Goal: Information Seeking & Learning: Learn about a topic

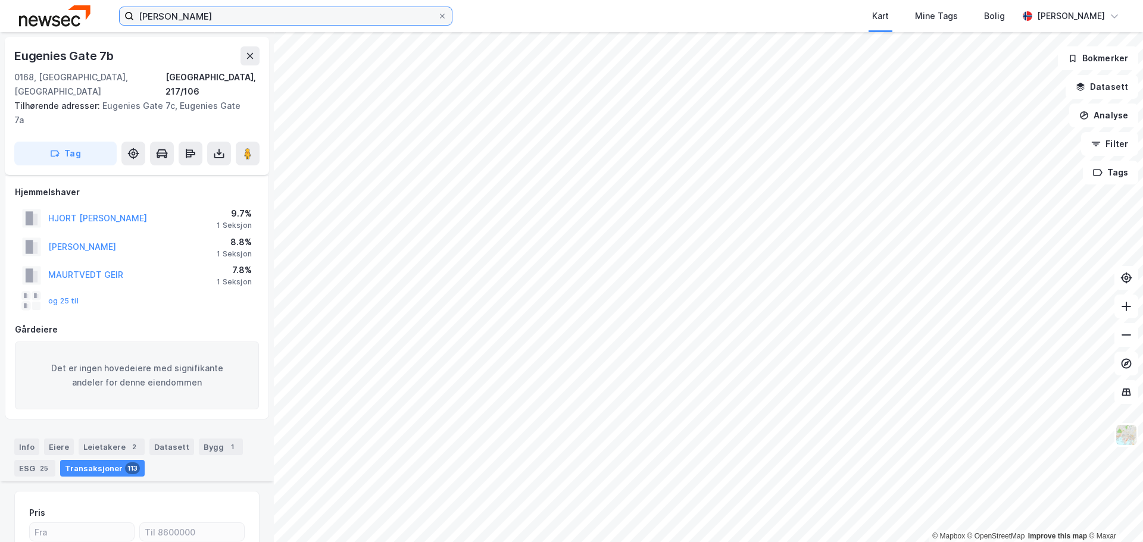
click at [271, 13] on input "[PERSON_NAME]" at bounding box center [286, 16] width 304 height 18
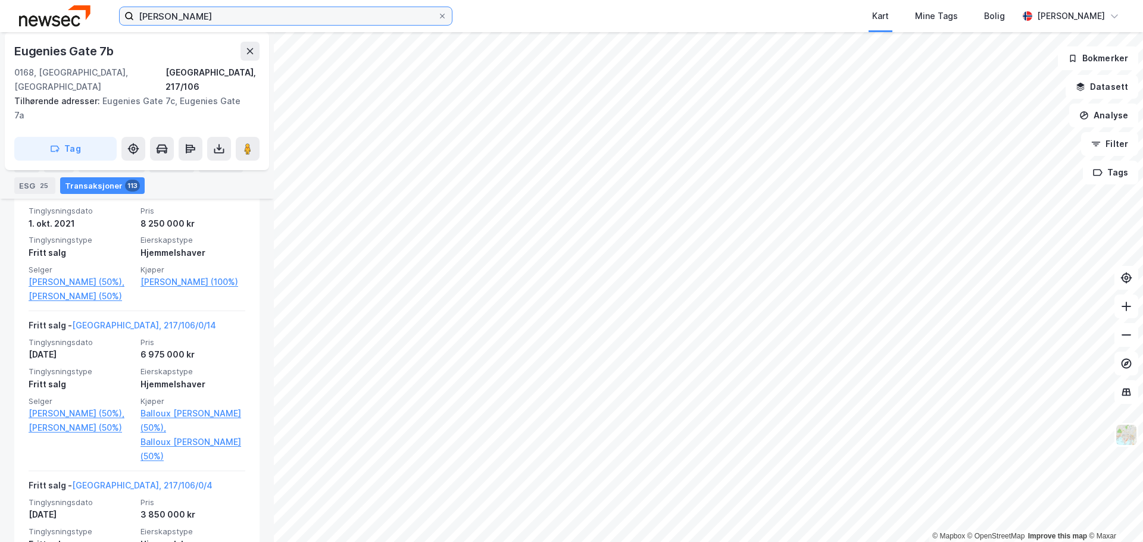
click at [271, 13] on input "[PERSON_NAME]" at bounding box center [286, 16] width 304 height 18
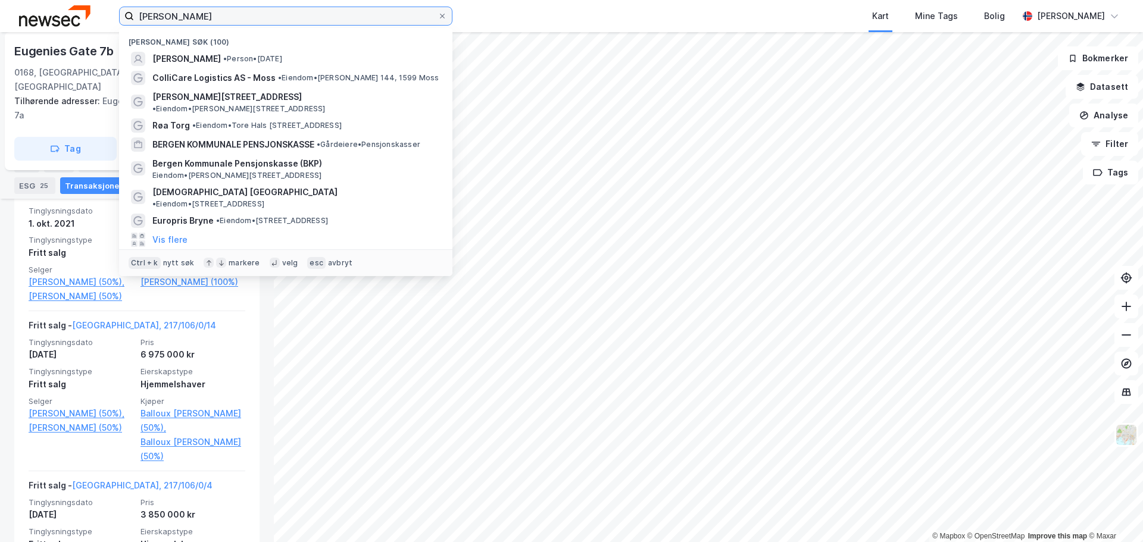
click at [271, 13] on input "[PERSON_NAME]" at bounding box center [286, 16] width 304 height 18
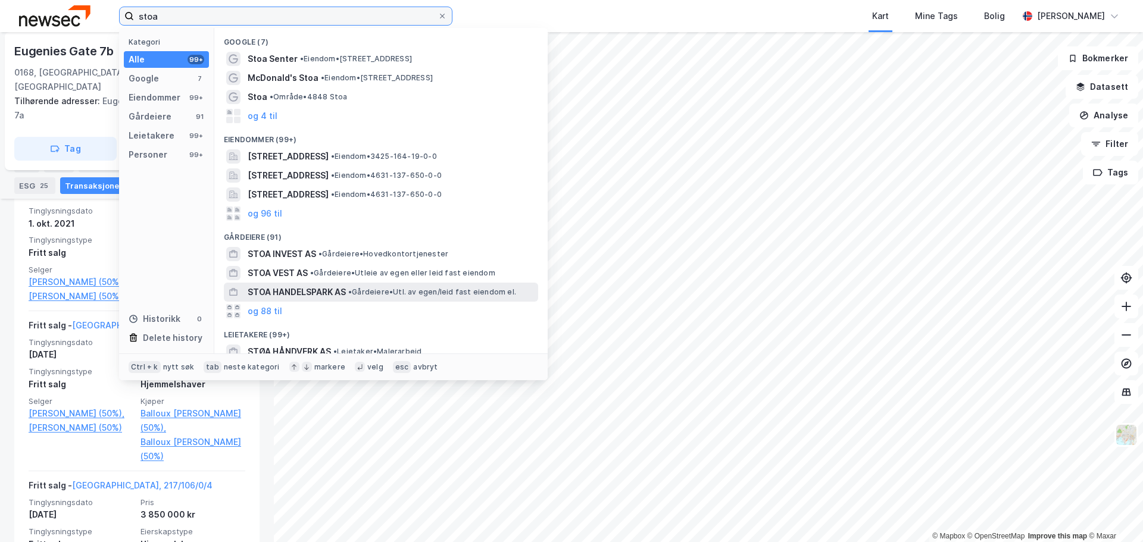
type input "stoa"
click at [345, 287] on span "STOA HANDELSPARK AS" at bounding box center [297, 292] width 98 height 14
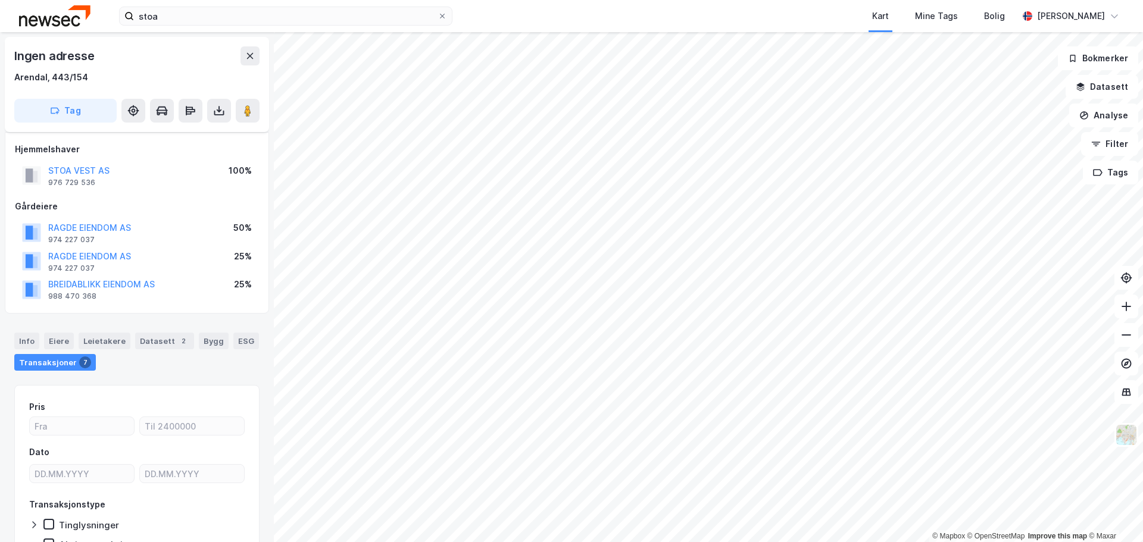
scroll to position [66, 0]
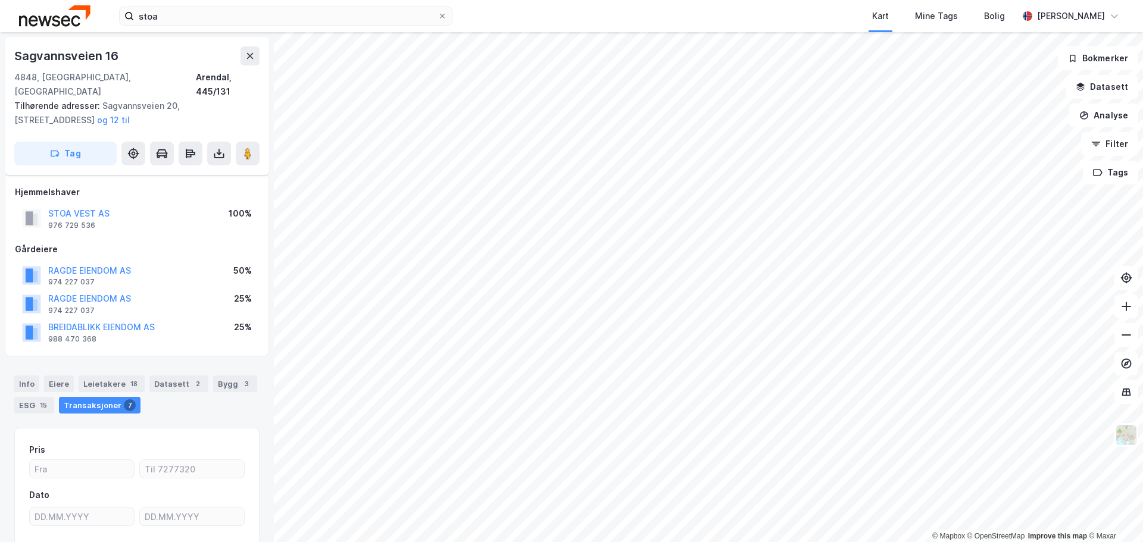
scroll to position [66, 0]
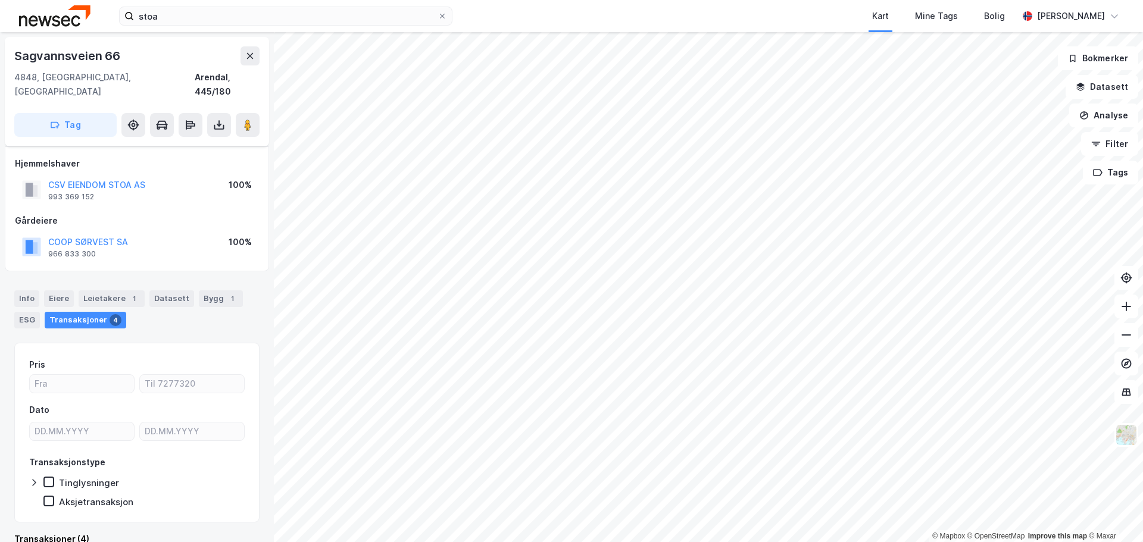
scroll to position [9, 0]
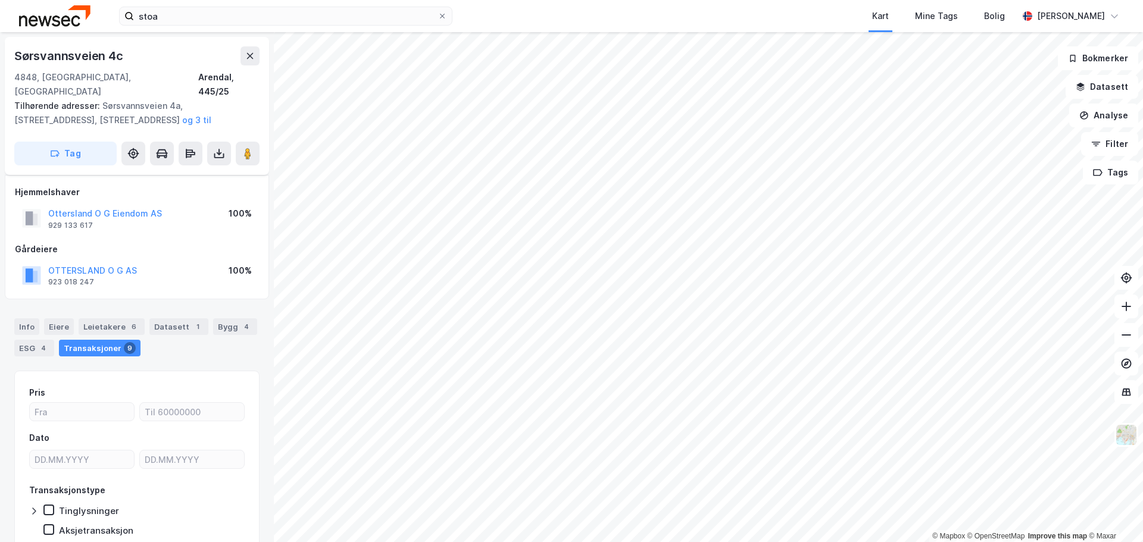
scroll to position [9, 0]
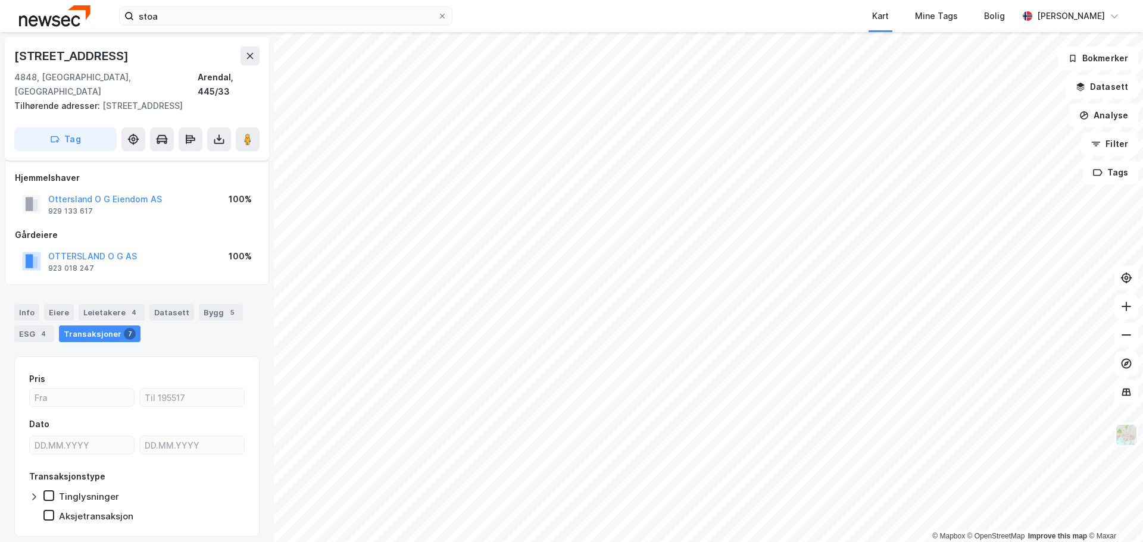
scroll to position [9, 0]
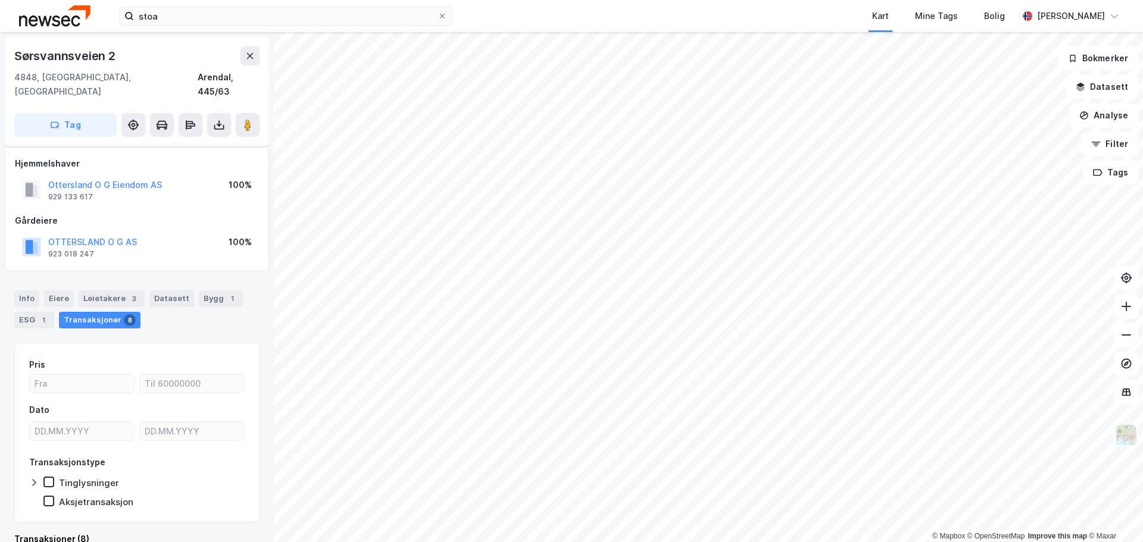
scroll to position [9, 0]
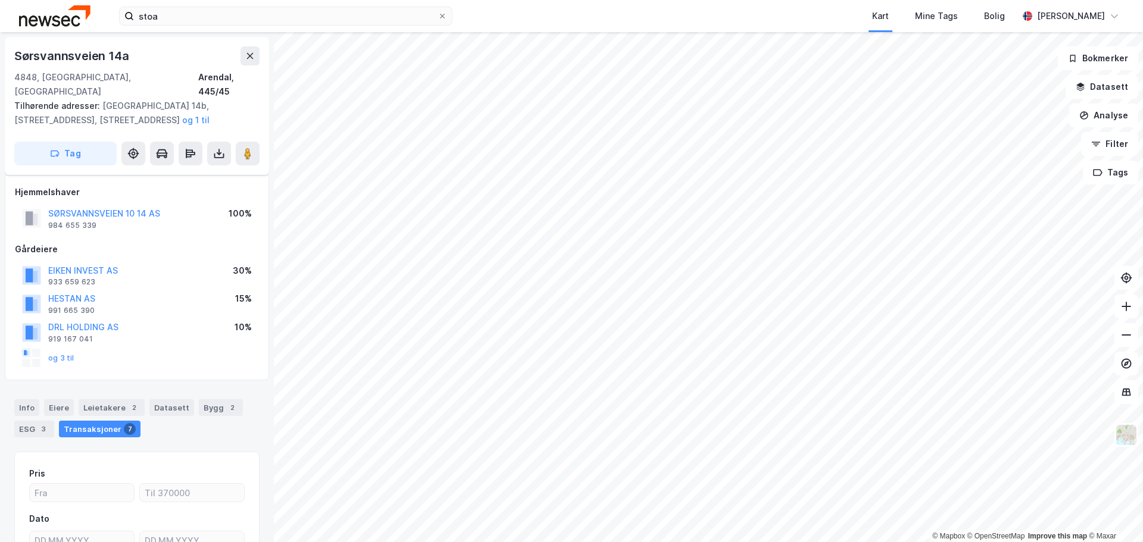
scroll to position [9, 0]
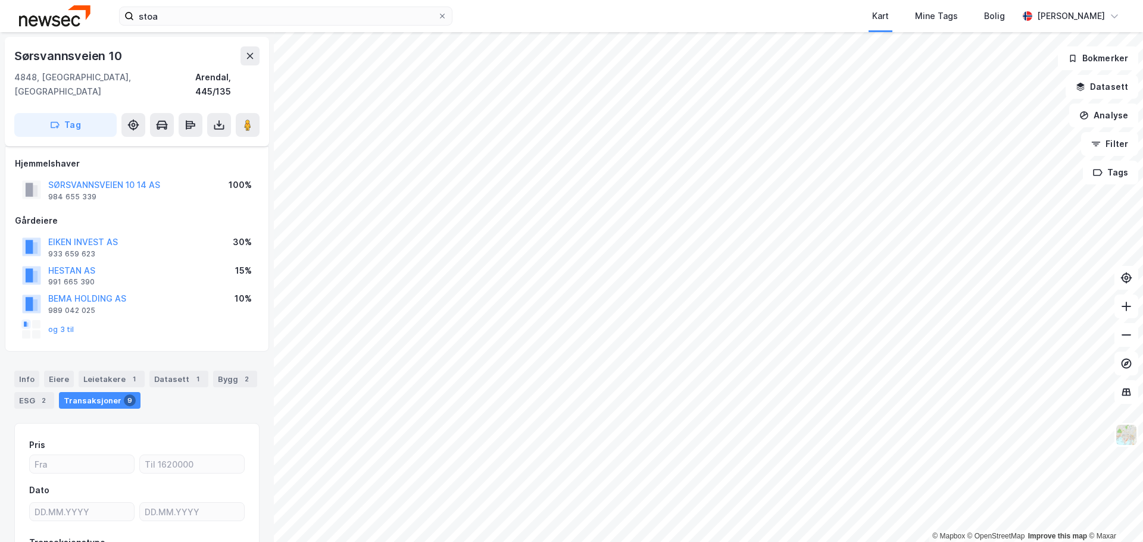
scroll to position [9, 0]
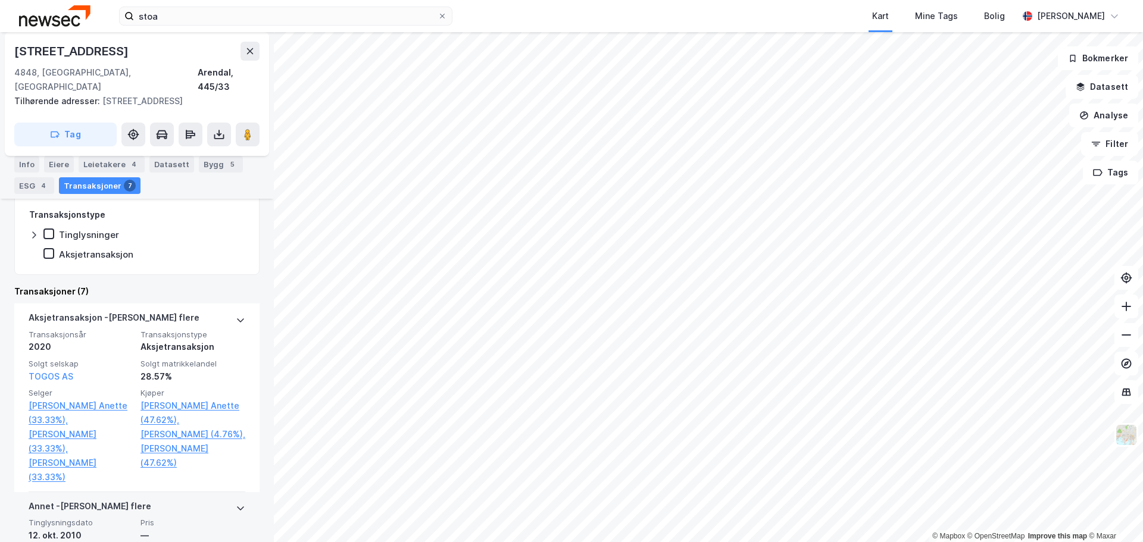
scroll to position [247, 0]
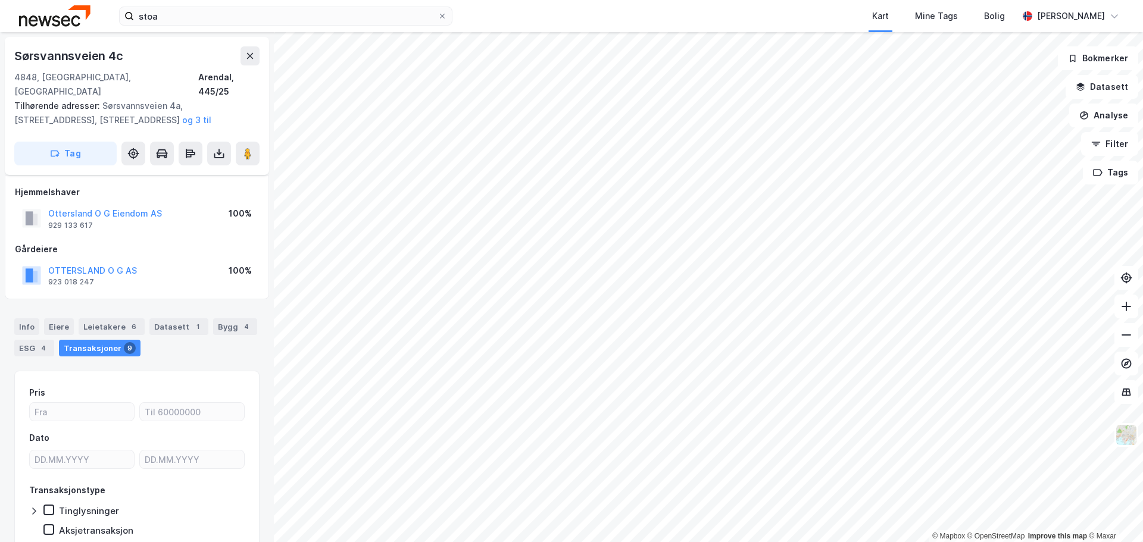
scroll to position [37, 0]
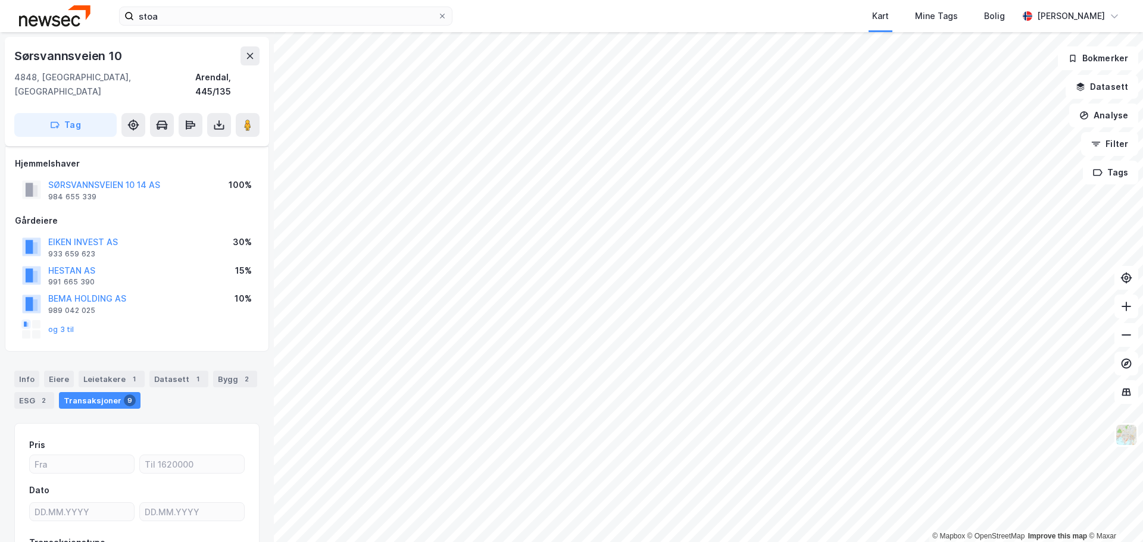
scroll to position [37, 0]
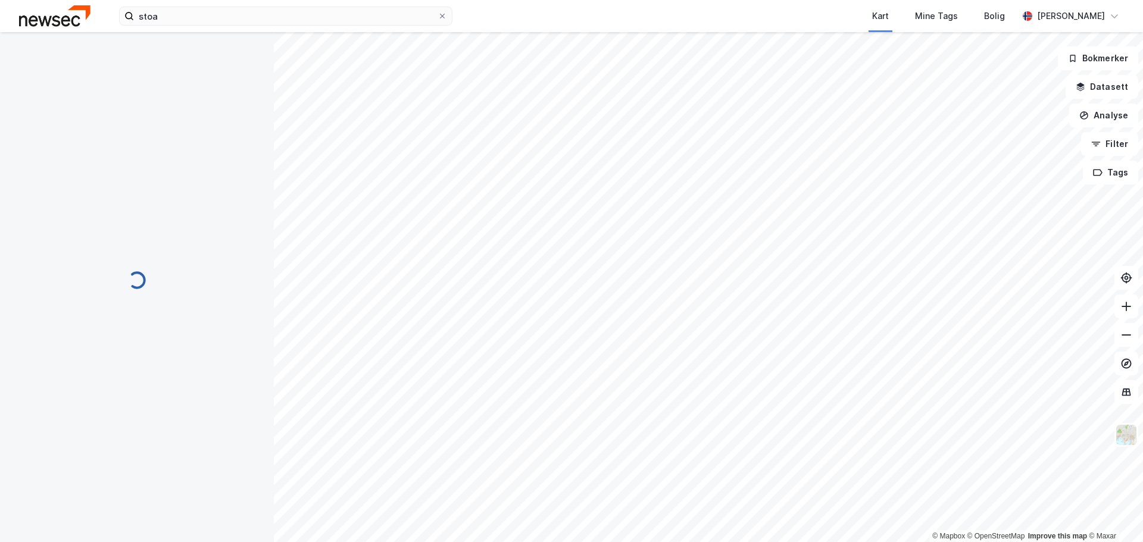
scroll to position [37, 0]
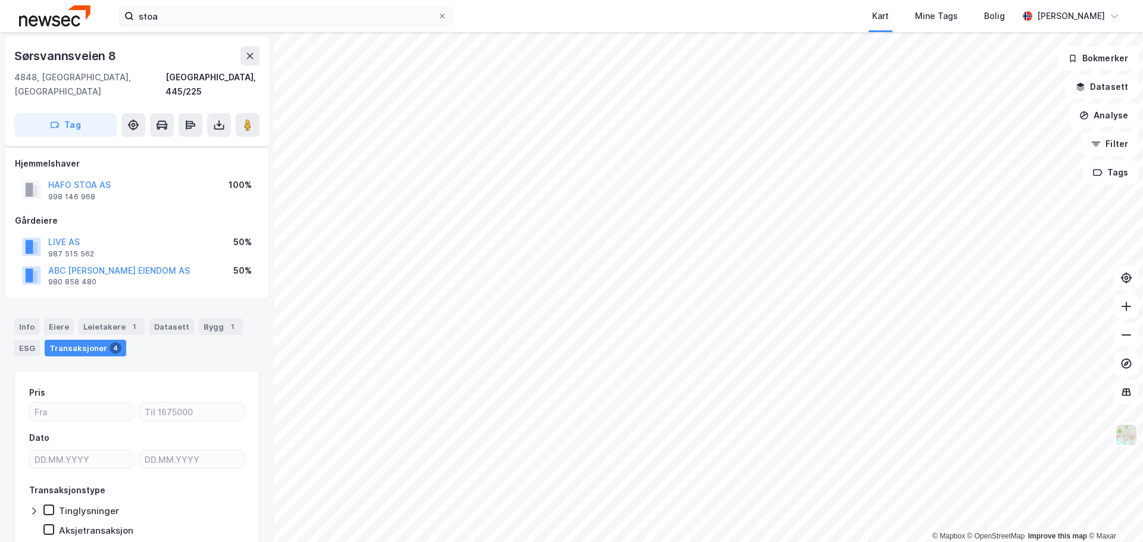
scroll to position [37, 0]
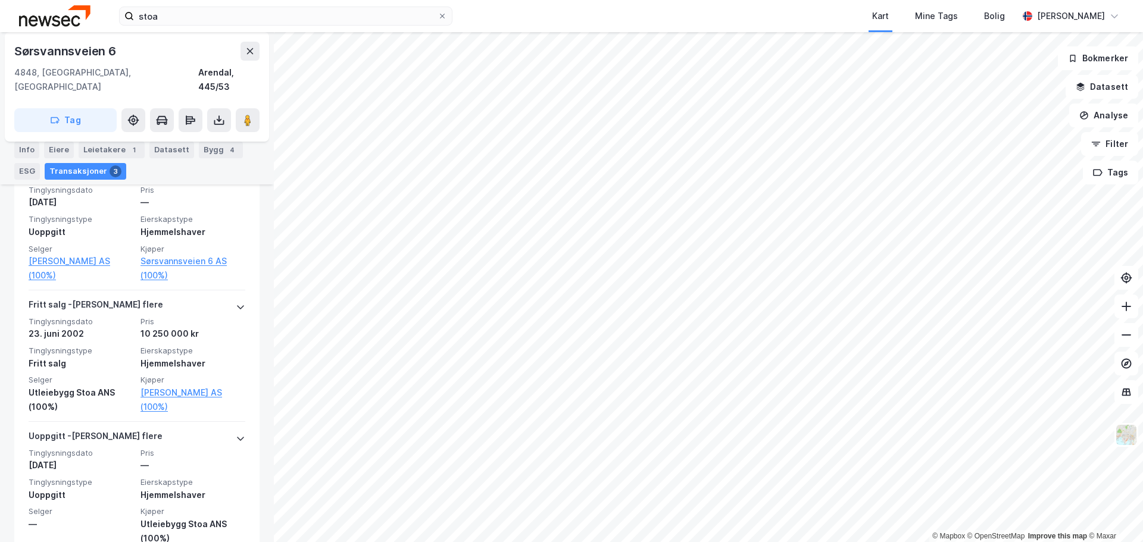
scroll to position [403, 0]
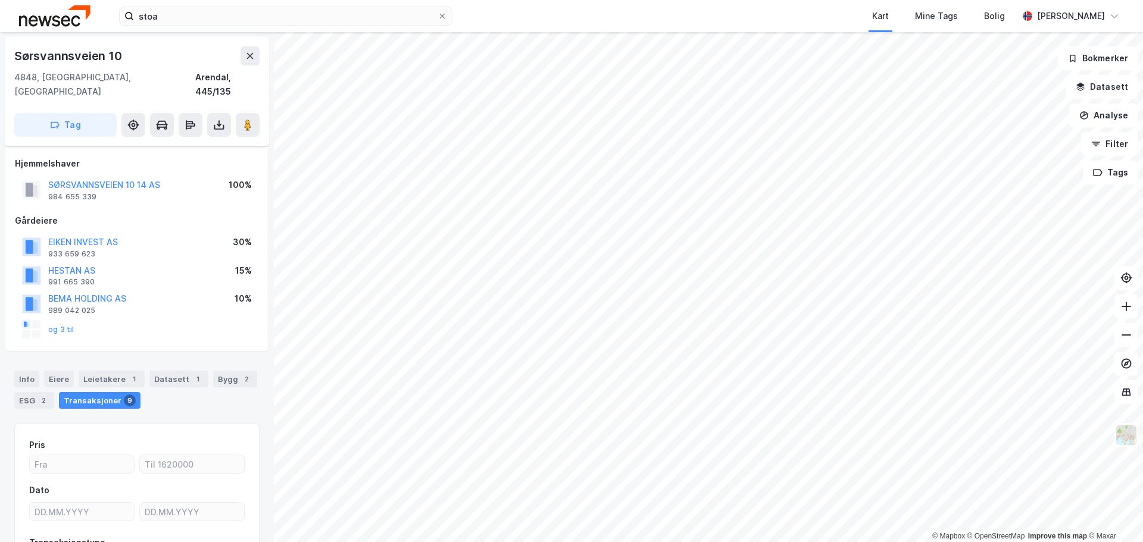
scroll to position [90, 0]
